Goal: Complete application form

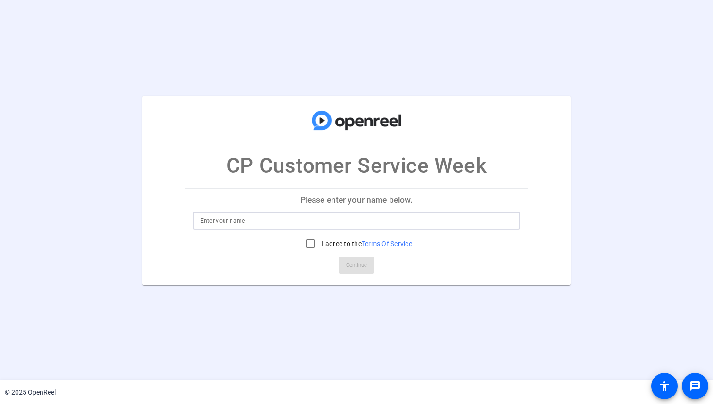
click at [220, 223] on input at bounding box center [357, 220] width 312 height 11
type input "[PERSON_NAME]"
click at [307, 246] on input "I agree to the Terms Of Service" at bounding box center [310, 243] width 19 height 19
checkbox input "true"
click at [349, 265] on span "Continue" at bounding box center [356, 266] width 21 height 14
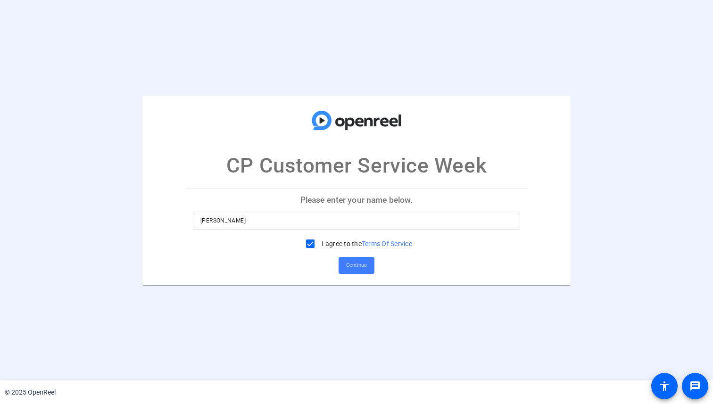
click at [358, 270] on span "Continue" at bounding box center [356, 266] width 21 height 14
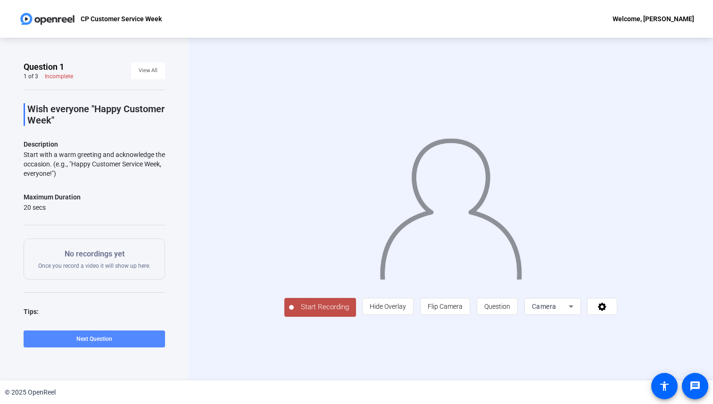
click at [137, 340] on span at bounding box center [95, 339] width 142 height 23
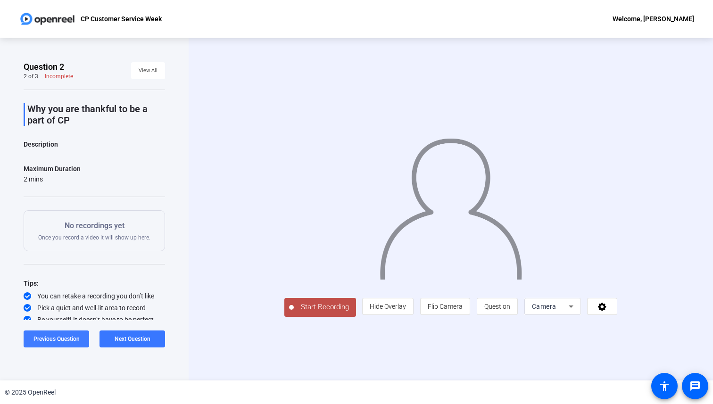
click at [75, 336] on span "Previous Question" at bounding box center [56, 339] width 46 height 7
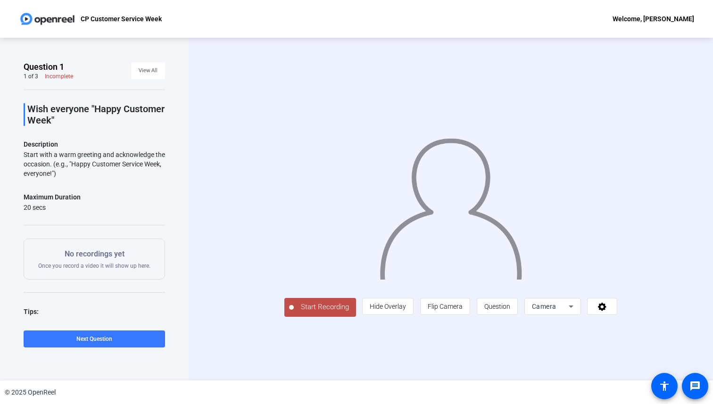
click at [294, 313] on span "Start Recording" at bounding box center [325, 307] width 62 height 11
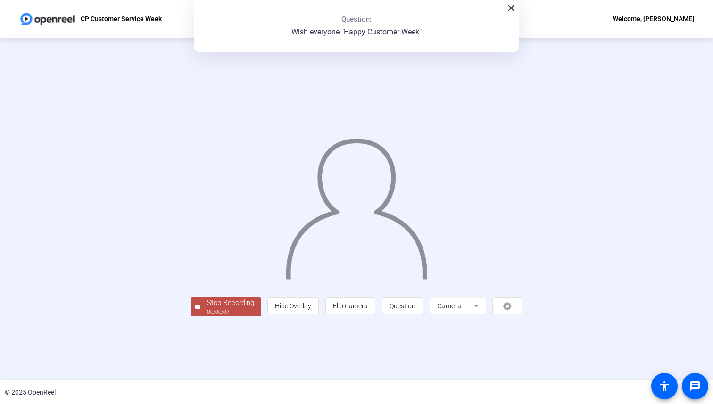
click at [200, 317] on span "Stop Recording 00:00:07" at bounding box center [230, 307] width 61 height 19
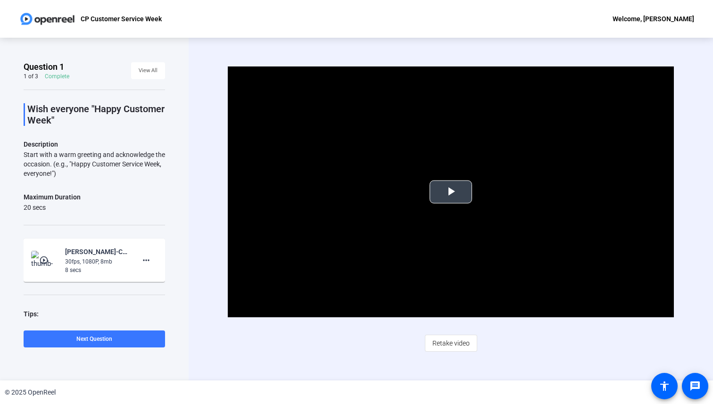
click at [451, 192] on span "Video Player" at bounding box center [451, 192] width 0 height 0
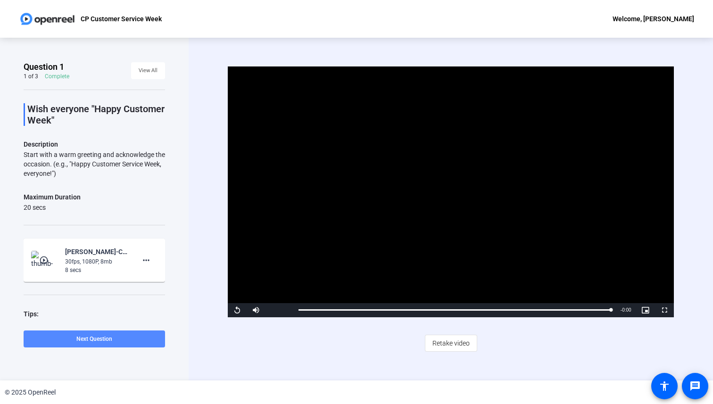
click at [112, 340] on span "Next Question" at bounding box center [94, 339] width 36 height 7
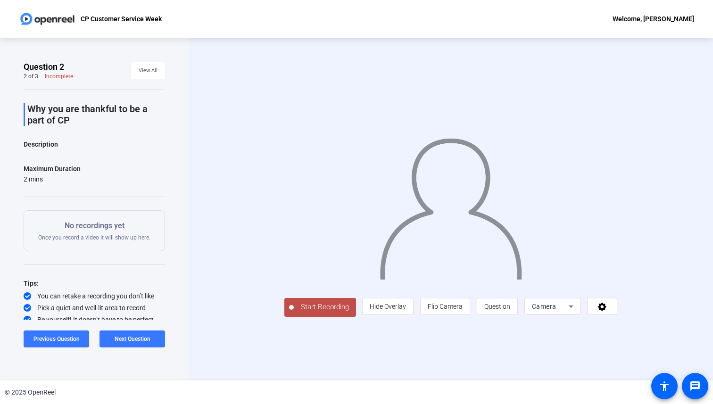
click at [294, 313] on span "Start Recording" at bounding box center [325, 307] width 62 height 11
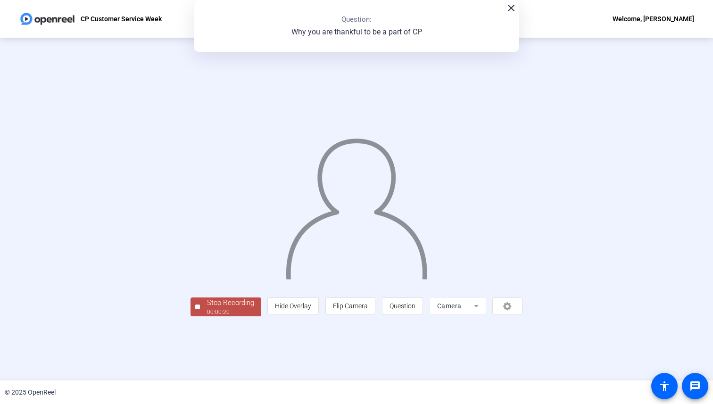
click at [195, 310] on div at bounding box center [197, 307] width 5 height 5
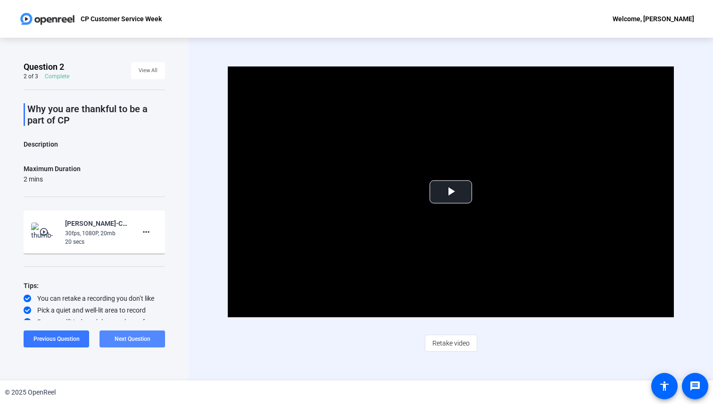
click at [143, 344] on span at bounding box center [133, 339] width 66 height 23
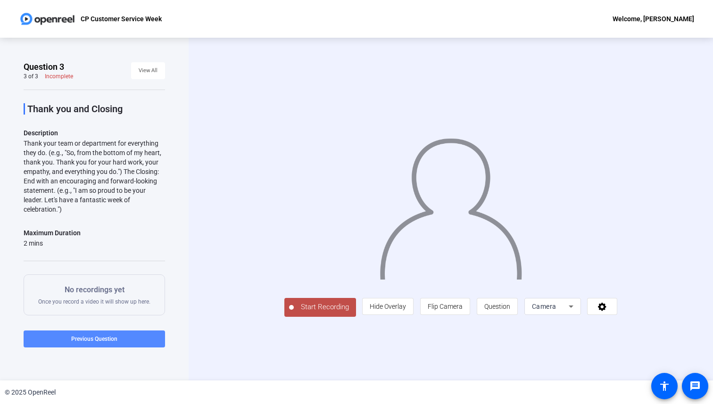
click at [94, 336] on span "Previous Question" at bounding box center [94, 339] width 46 height 7
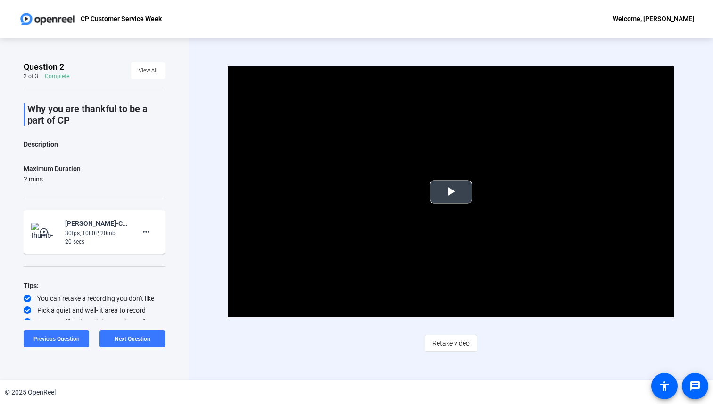
click at [451, 192] on span "Video Player" at bounding box center [451, 192] width 0 height 0
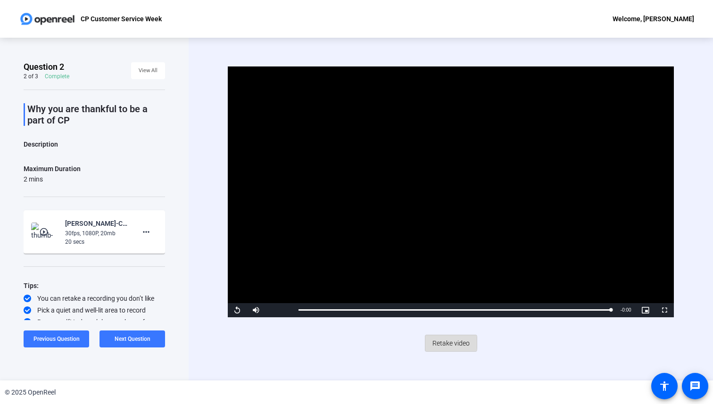
click at [441, 343] on span "Retake video" at bounding box center [451, 344] width 37 height 18
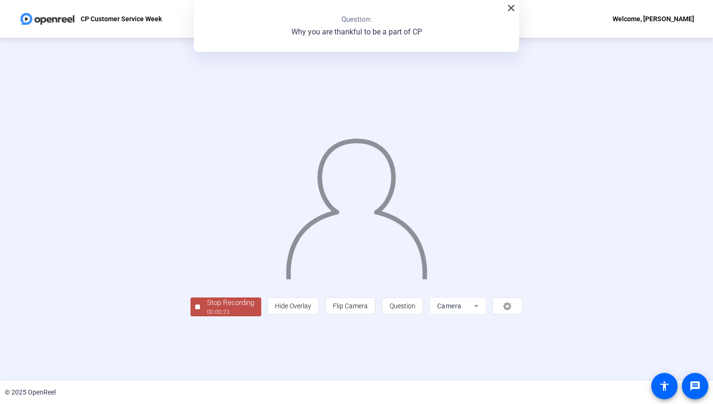
click at [207, 309] on div "Stop Recording" at bounding box center [230, 303] width 47 height 11
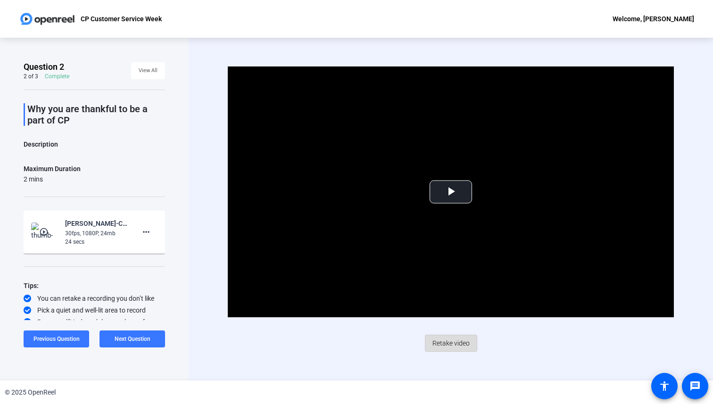
click at [450, 340] on span "Retake video" at bounding box center [451, 344] width 37 height 18
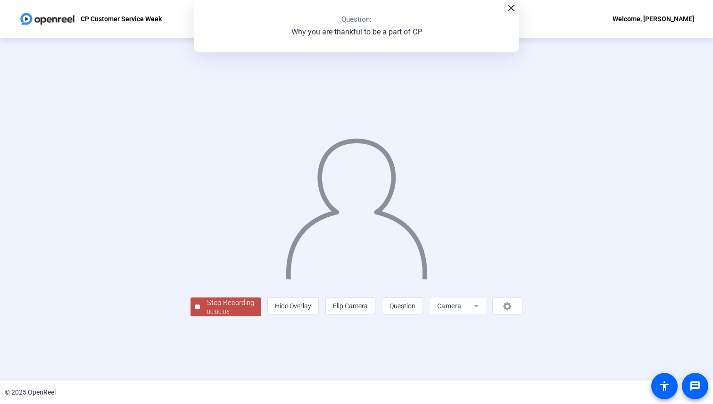
click at [200, 317] on span "Stop Recording 00:00:06" at bounding box center [230, 307] width 61 height 19
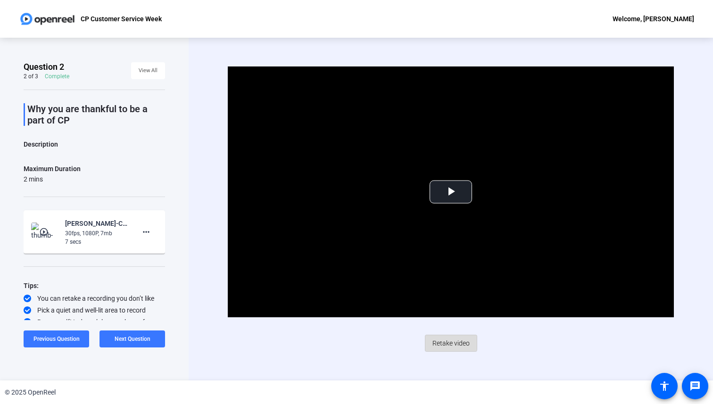
click at [445, 342] on span "Retake video" at bounding box center [451, 344] width 37 height 18
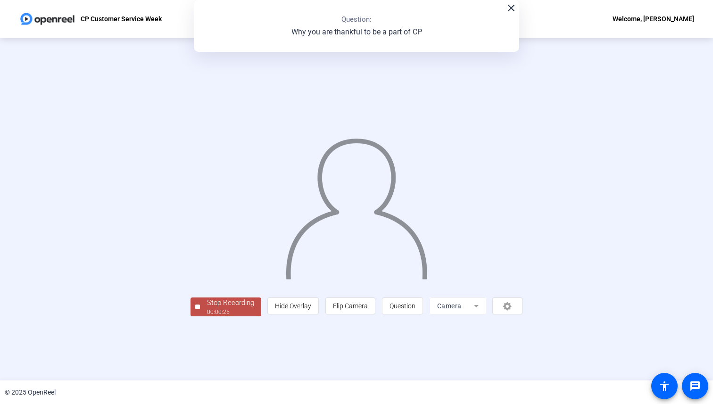
click at [191, 317] on button "Stop Recording 00:00:25" at bounding box center [226, 307] width 71 height 19
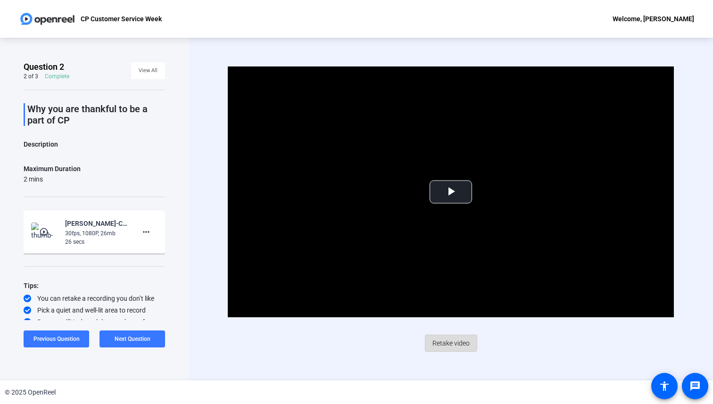
click at [442, 343] on span "Retake video" at bounding box center [451, 344] width 37 height 18
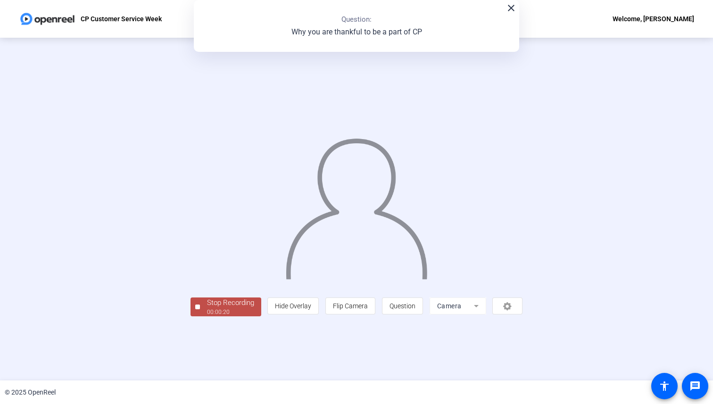
click at [200, 317] on span "Stop Recording 00:00:20" at bounding box center [230, 307] width 61 height 19
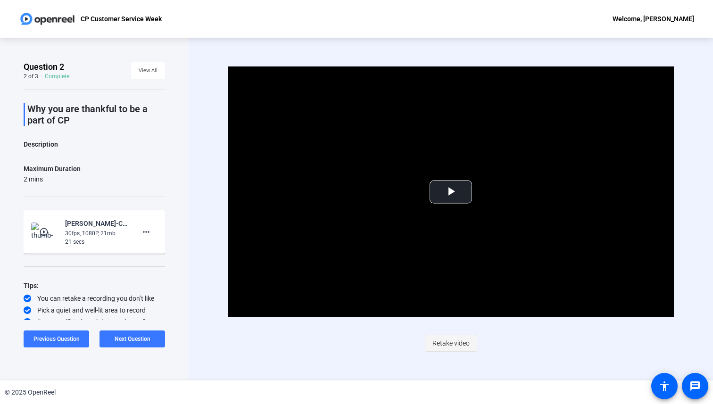
click at [441, 349] on span "Retake video" at bounding box center [451, 344] width 37 height 18
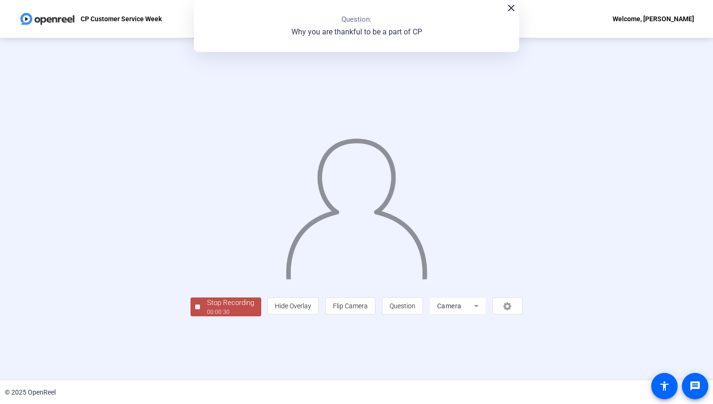
click at [200, 317] on span "Stop Recording 00:00:30" at bounding box center [230, 307] width 61 height 19
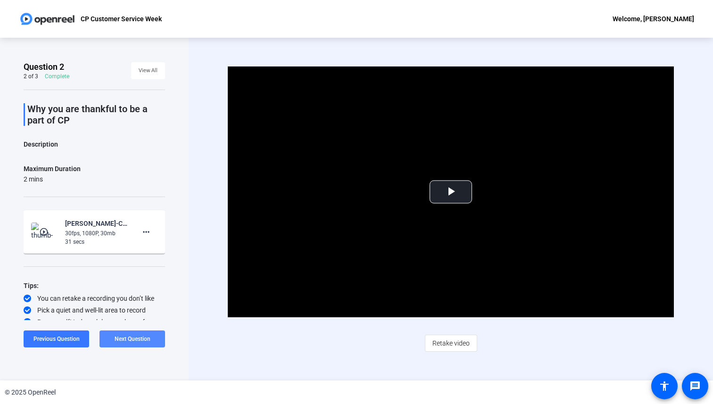
click at [142, 337] on span "Next Question" at bounding box center [133, 339] width 36 height 7
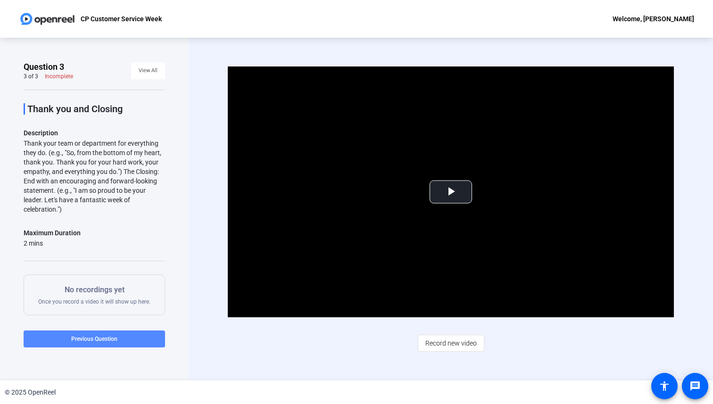
click at [107, 339] on span "Previous Question" at bounding box center [94, 339] width 46 height 7
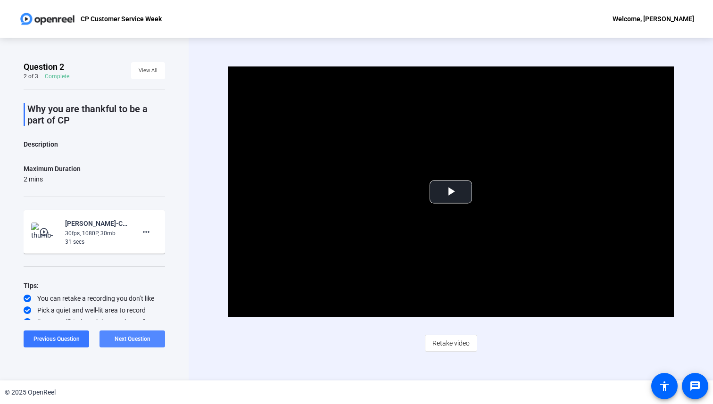
click at [135, 339] on span "Next Question" at bounding box center [133, 339] width 36 height 7
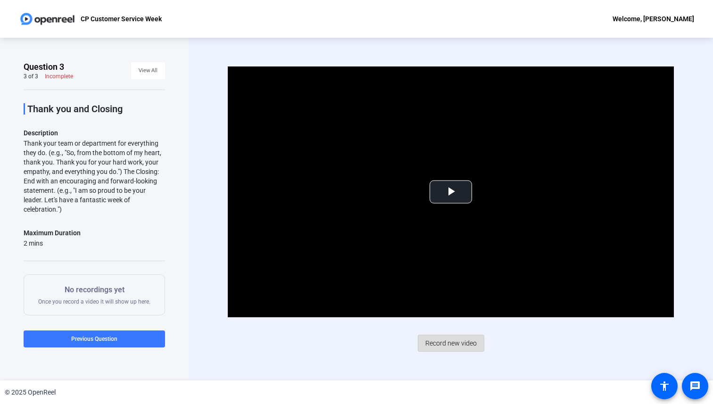
click at [443, 344] on span "Record new video" at bounding box center [451, 344] width 51 height 18
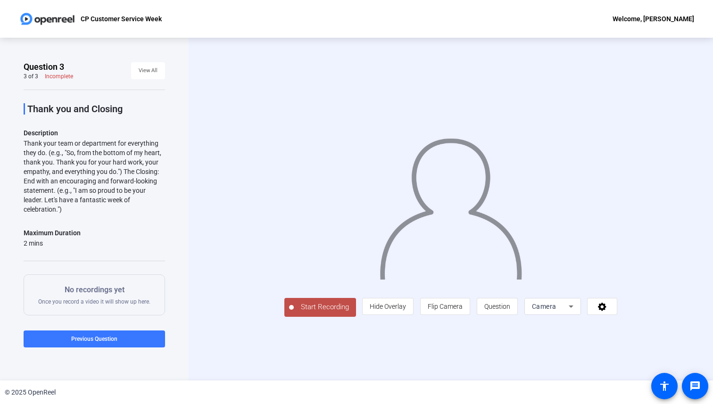
click at [294, 313] on span "Start Recording" at bounding box center [325, 307] width 62 height 11
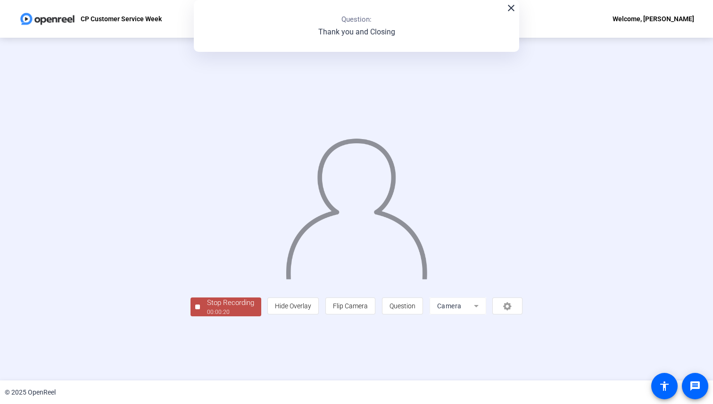
click at [191, 317] on button "Stop Recording 00:00:20" at bounding box center [226, 307] width 71 height 19
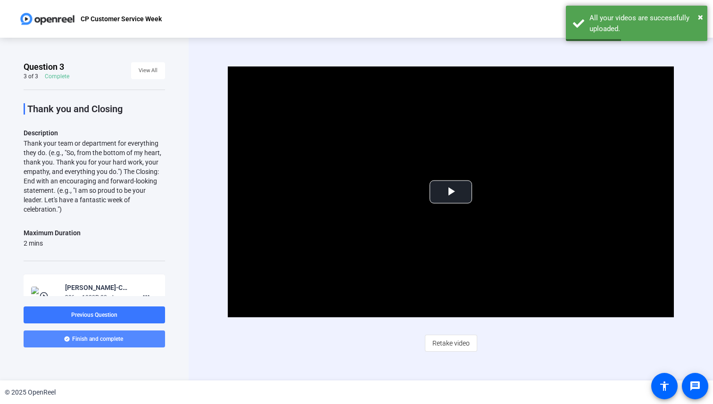
click at [107, 339] on span "Finish and complete" at bounding box center [97, 339] width 51 height 8
